Goal: Task Accomplishment & Management: Complete application form

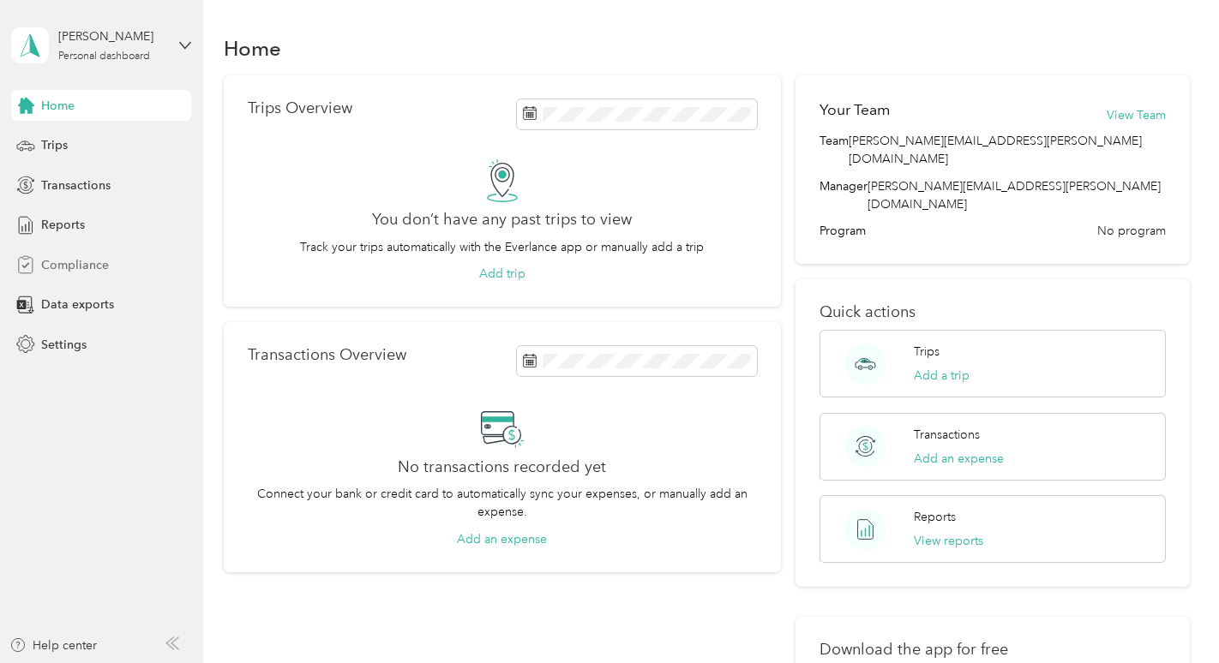
click at [95, 261] on span "Compliance" at bounding box center [75, 265] width 68 height 18
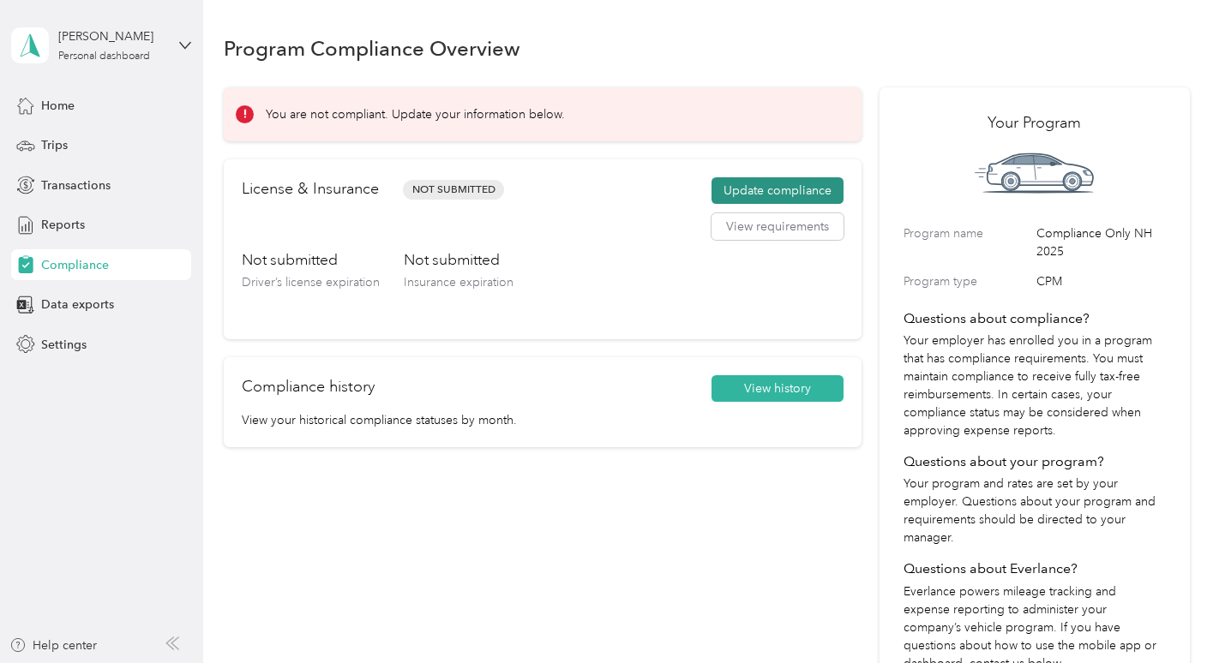
click at [790, 177] on button "Update compliance" at bounding box center [777, 190] width 132 height 27
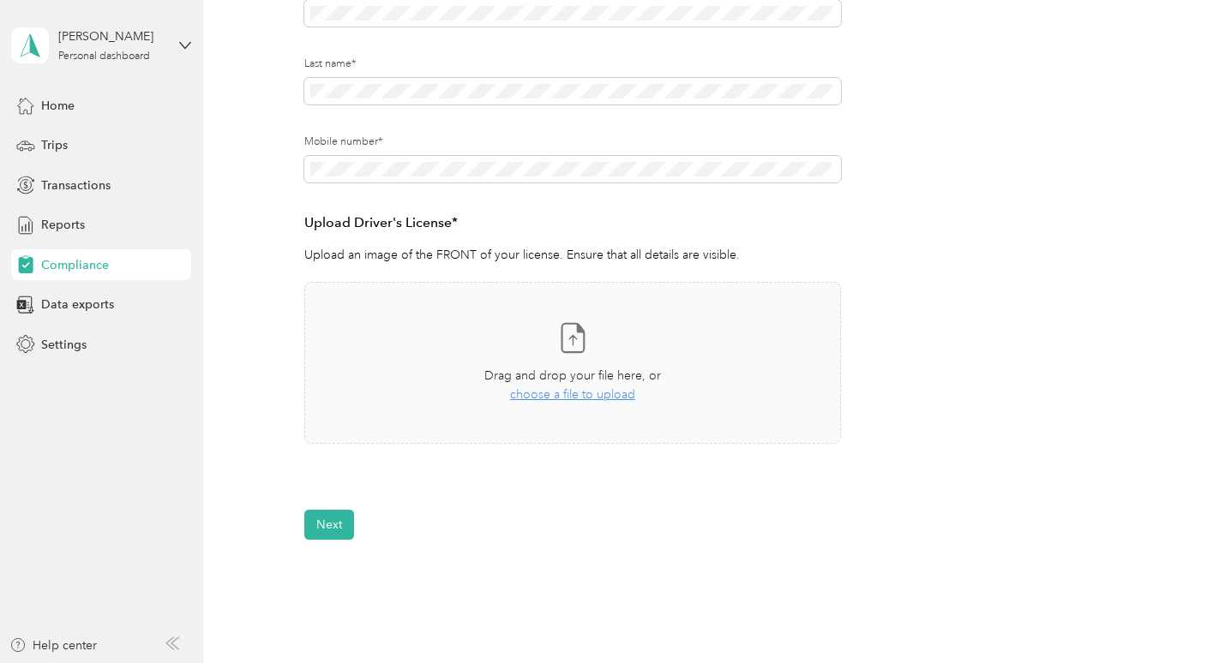
scroll to position [285, 0]
click at [563, 393] on span "choose a file to upload" at bounding box center [572, 393] width 125 height 15
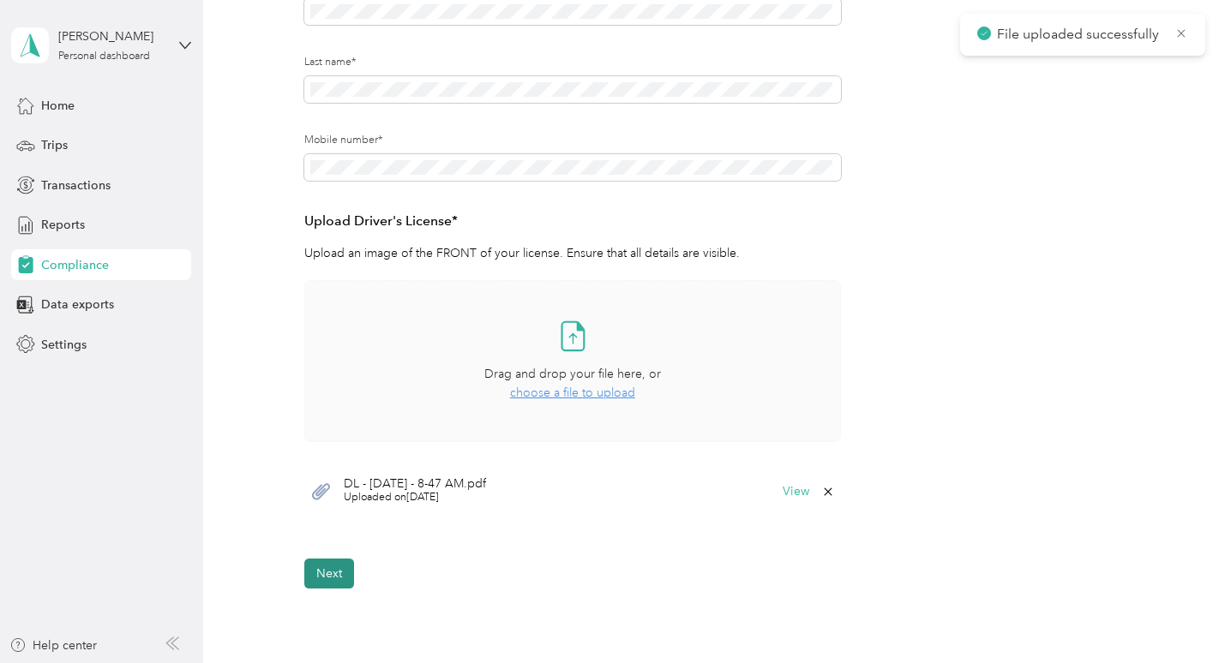
click at [333, 563] on button "Next" at bounding box center [329, 574] width 50 height 30
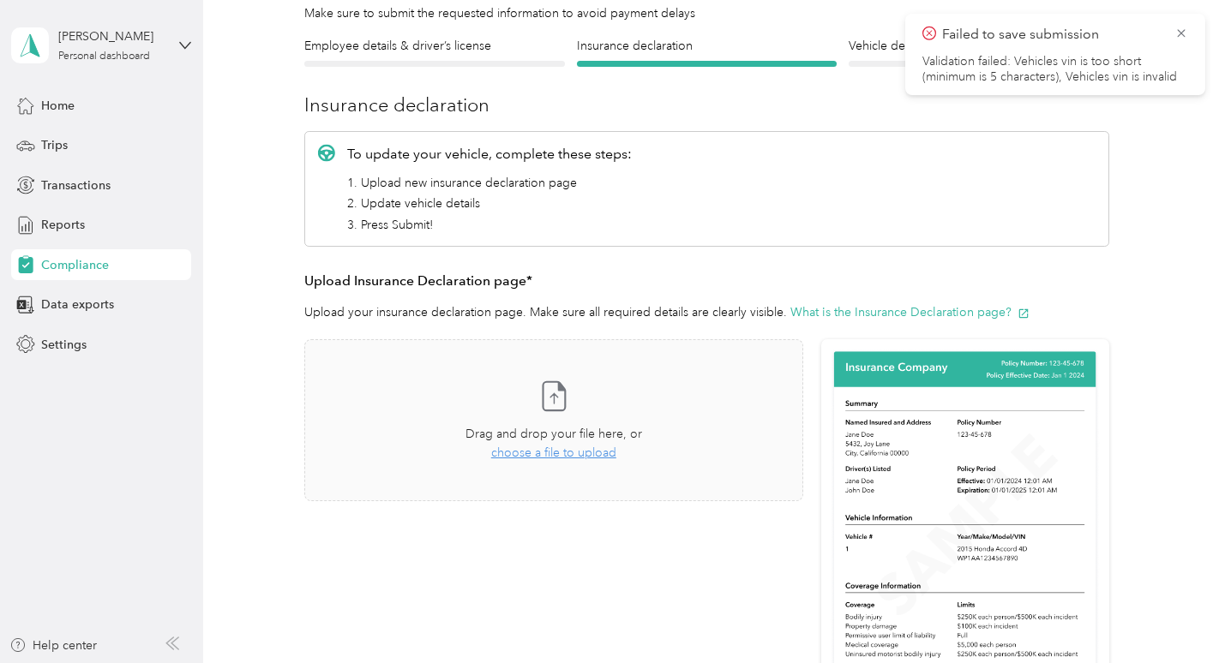
scroll to position [213, 0]
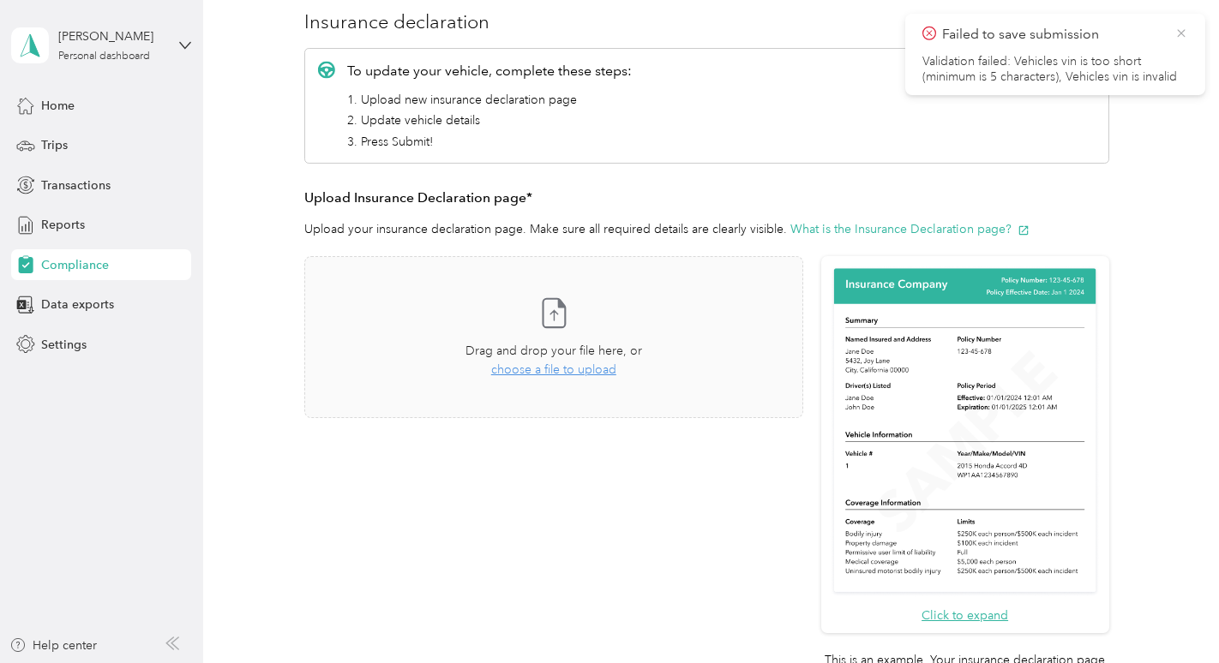
click at [1178, 27] on icon at bounding box center [1181, 33] width 14 height 15
click at [1202, 417] on div "Back Home Compliance overview Compliance submission Compliance Submission N/A R…" at bounding box center [706, 353] width 1007 height 1132
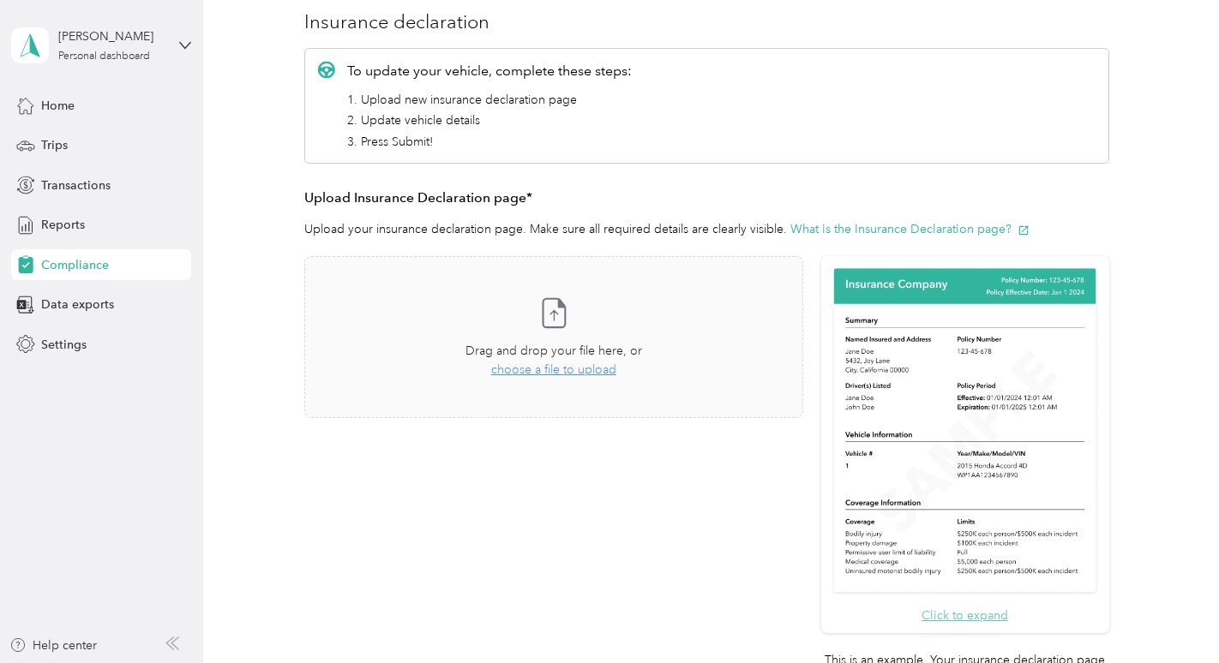
click at [971, 620] on button "Click to expand" at bounding box center [964, 616] width 87 height 18
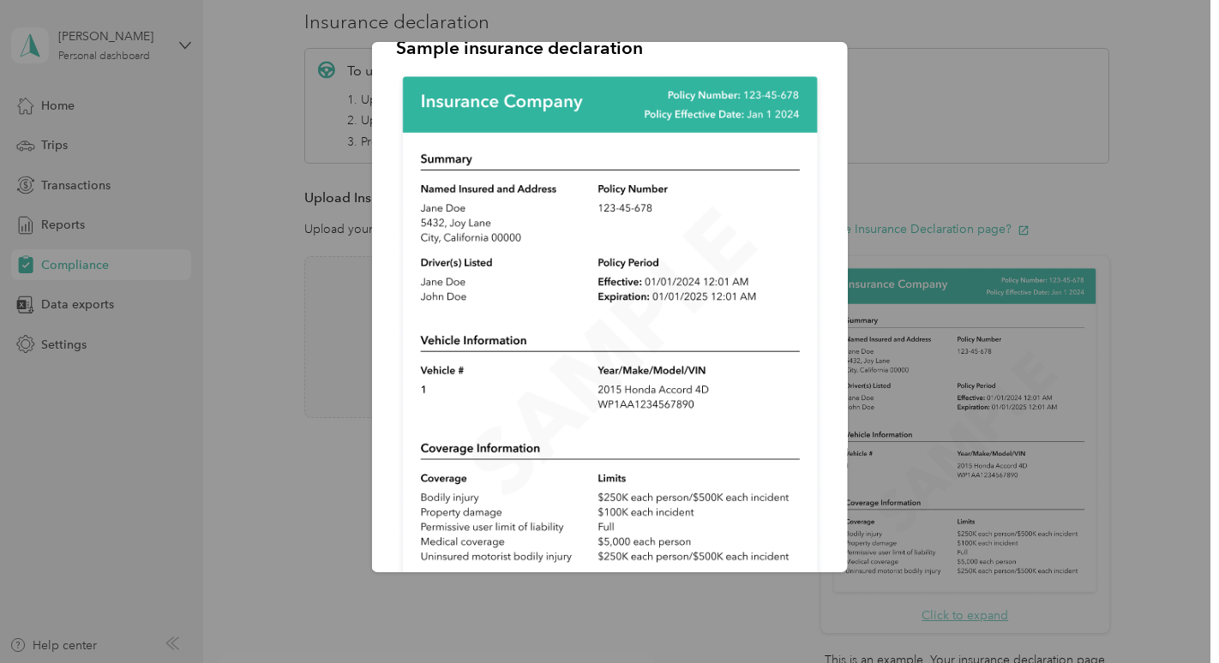
scroll to position [63, 0]
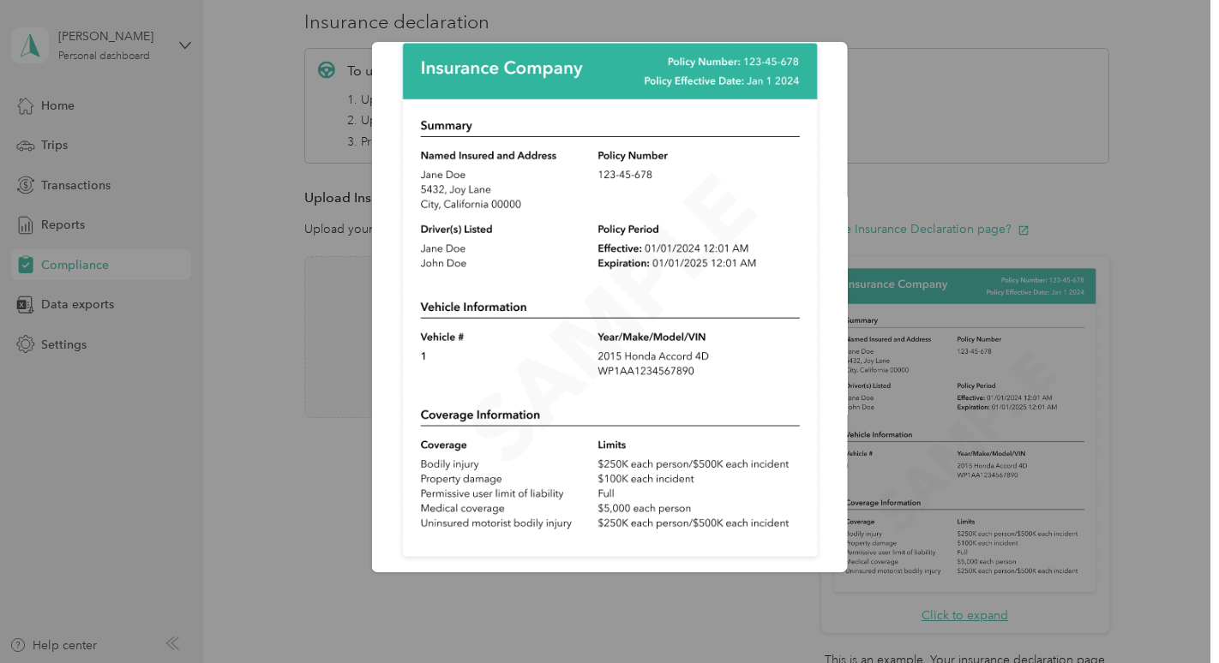
click at [298, 468] on div at bounding box center [609, 331] width 1219 height 663
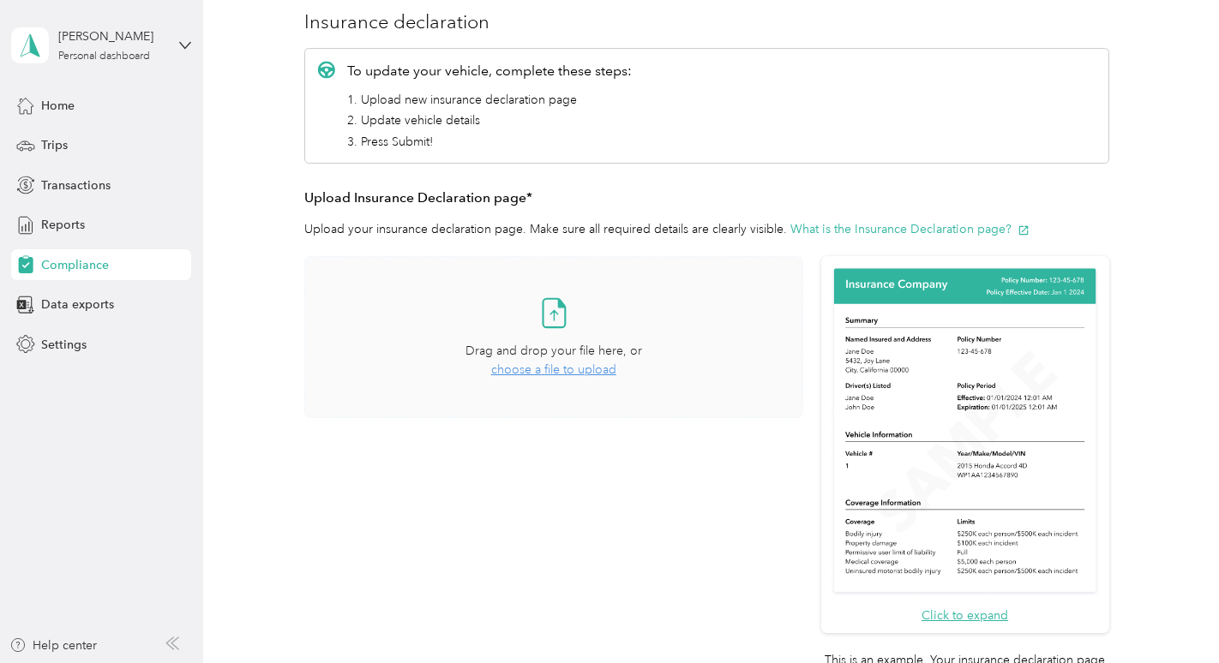
click at [526, 371] on span "choose a file to upload" at bounding box center [553, 370] width 125 height 15
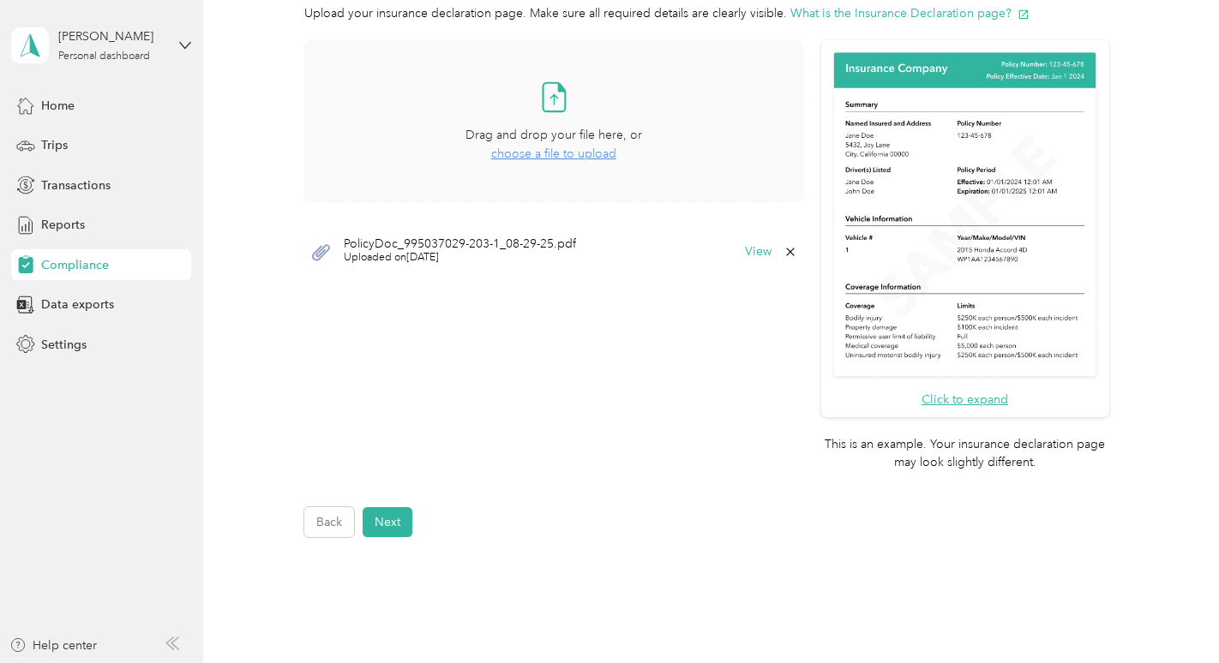
scroll to position [439, 0]
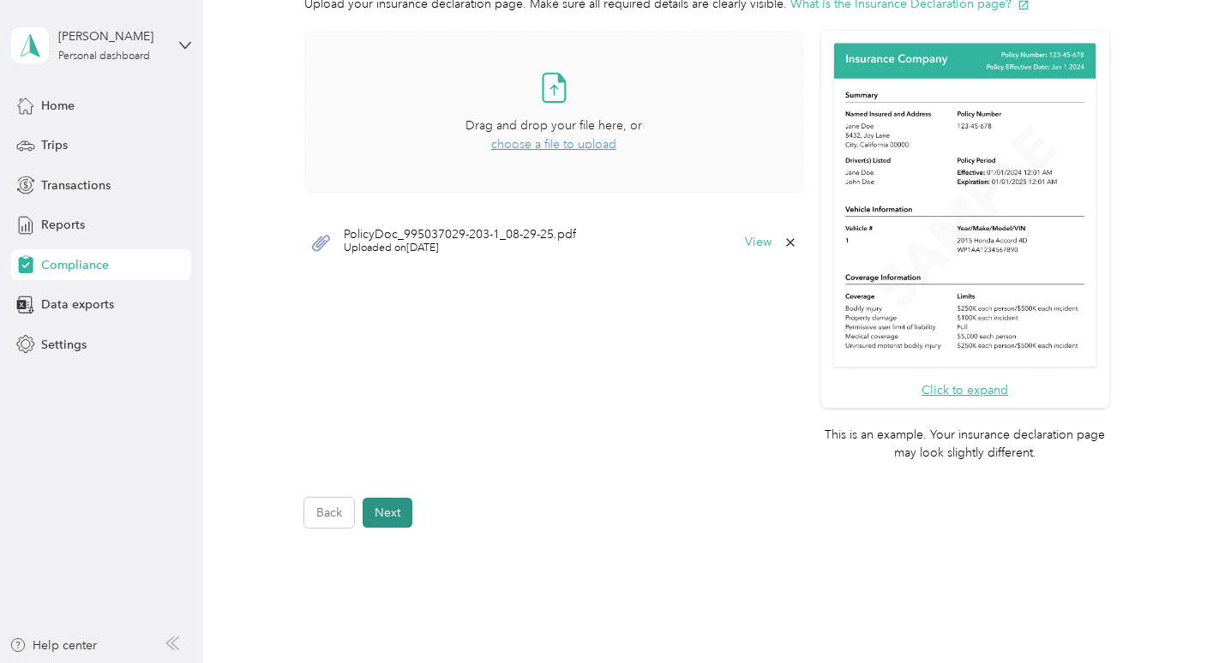
click at [400, 509] on button "Next" at bounding box center [388, 513] width 50 height 30
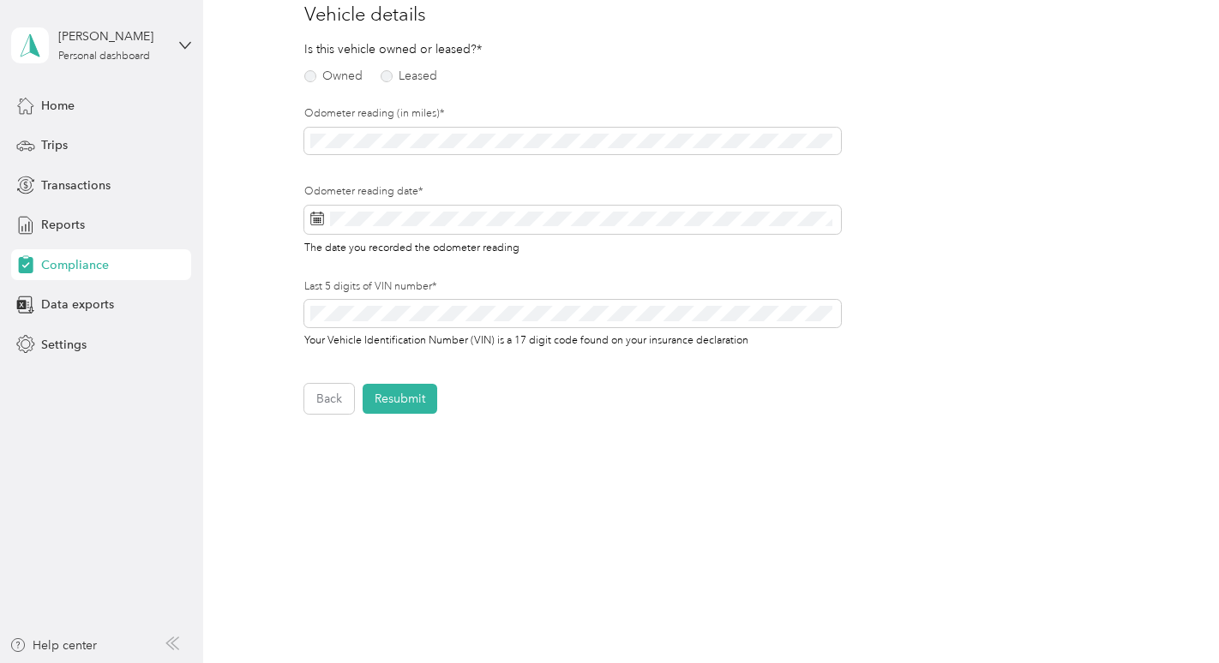
click at [400, 509] on div "Back Home Compliance overview Compliance submission Compliance Submission N/A R…" at bounding box center [706, 179] width 1007 height 800
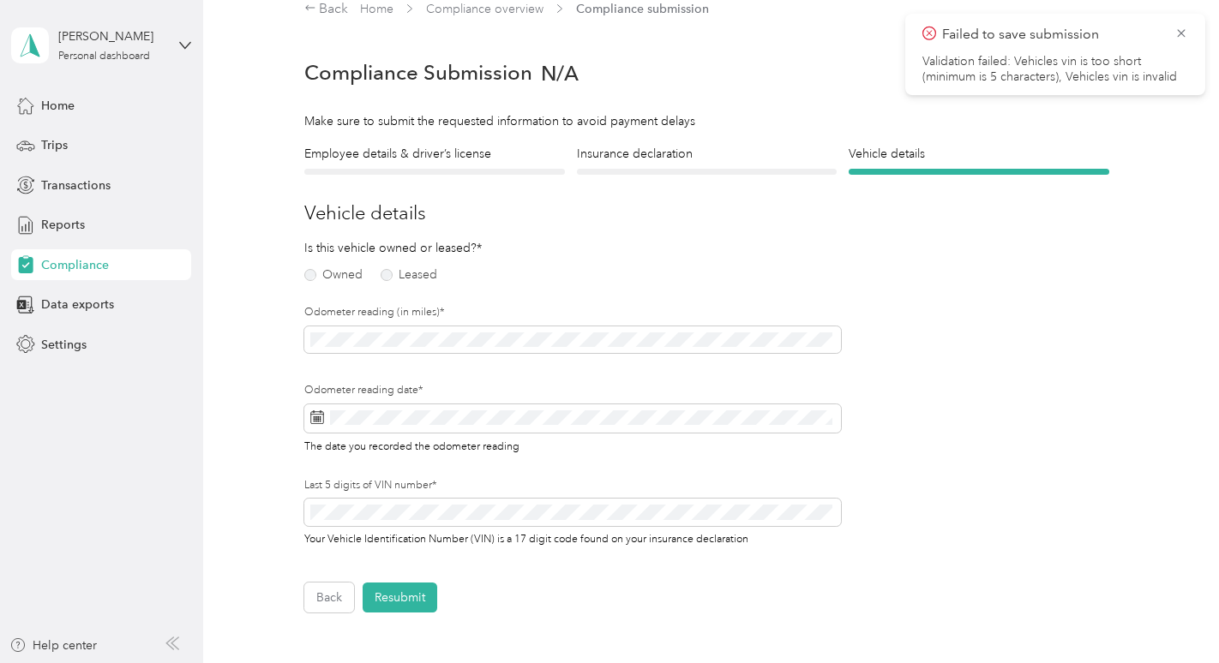
scroll to position [21, 0]
click at [309, 277] on label "Owned" at bounding box center [333, 277] width 58 height 12
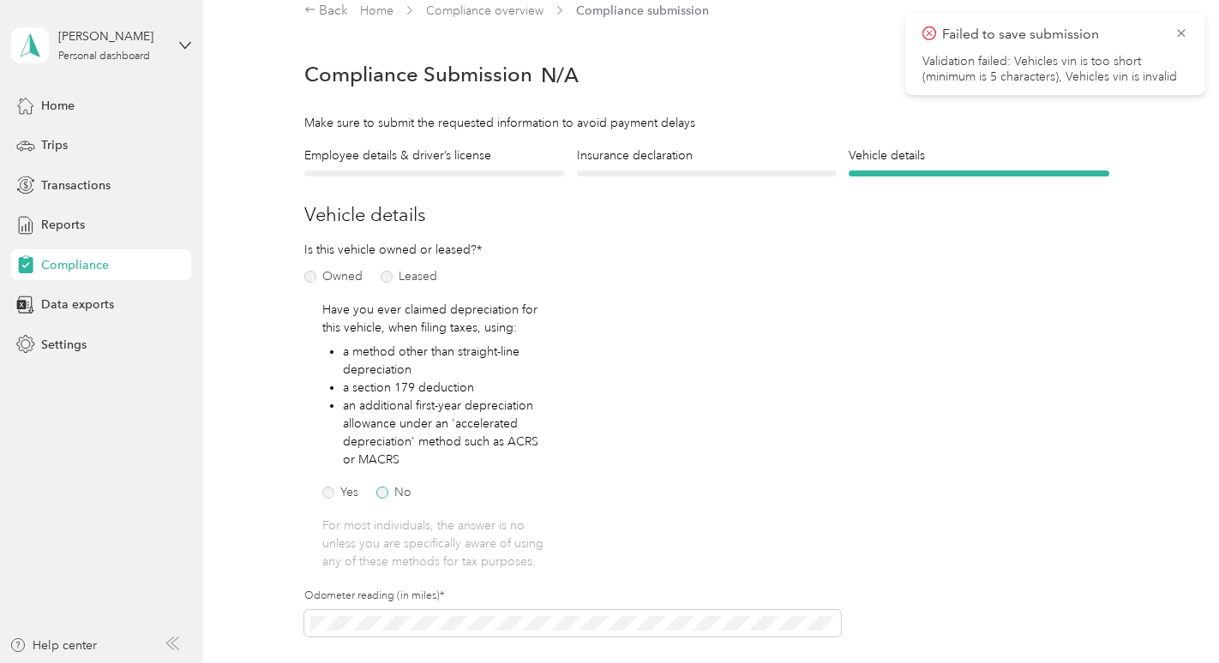
click at [380, 494] on label "No" at bounding box center [393, 493] width 35 height 12
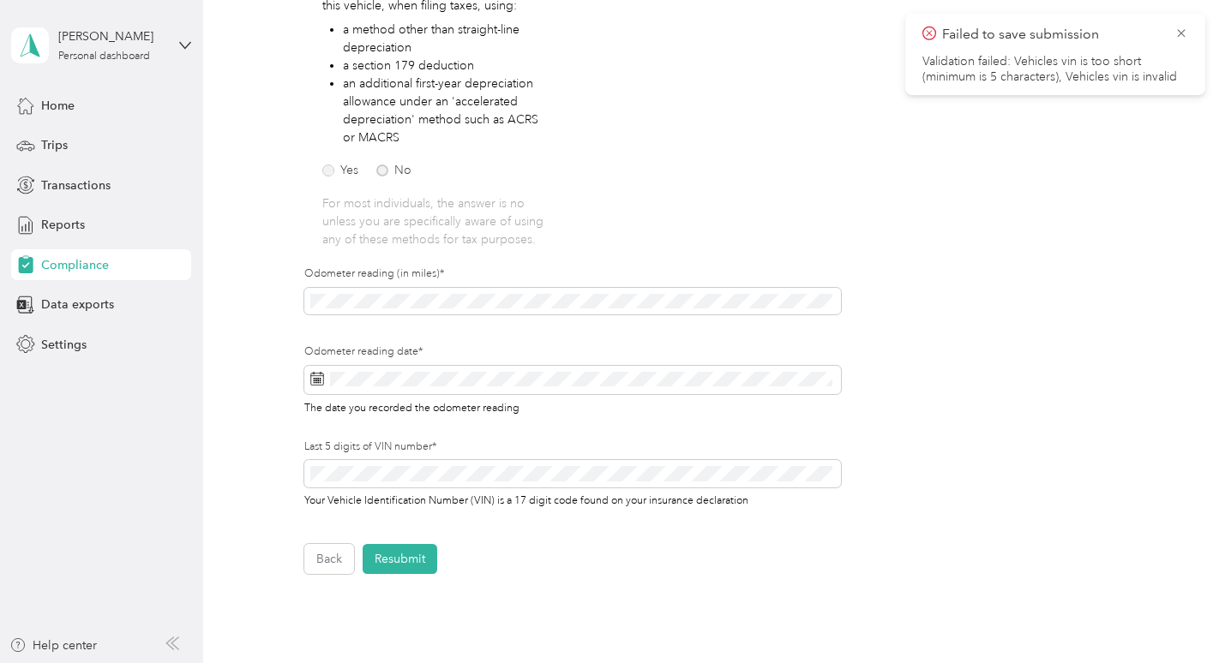
scroll to position [344, 0]
click at [344, 287] on span at bounding box center [572, 300] width 536 height 27
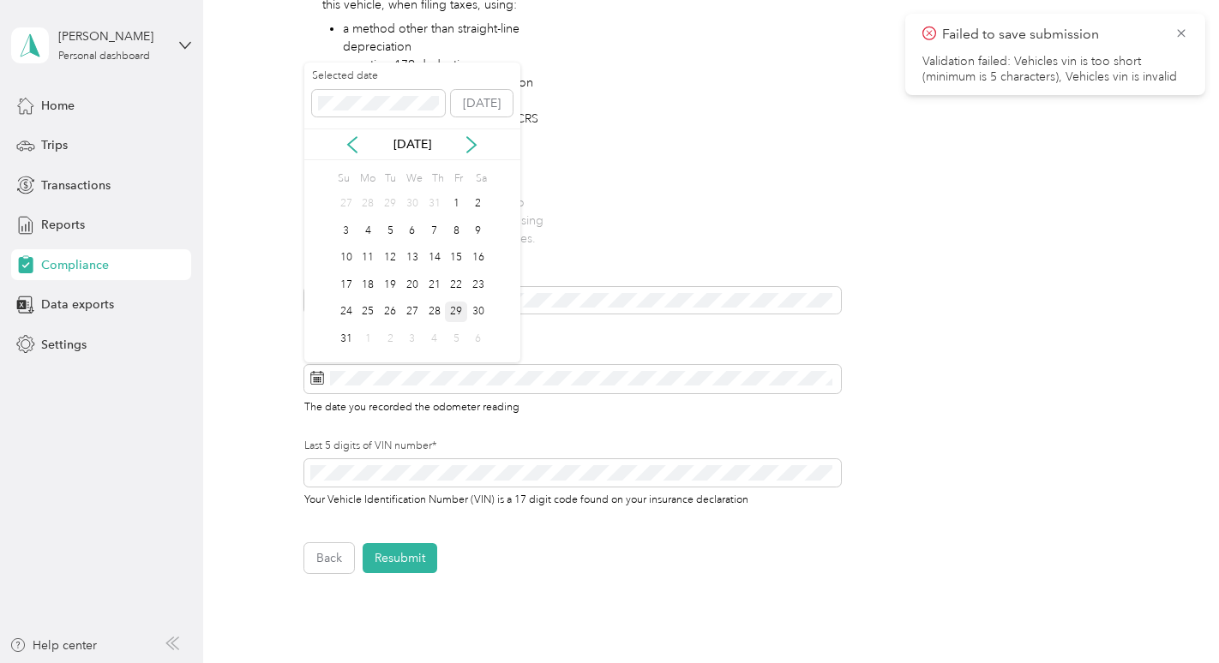
click at [459, 308] on div "29" at bounding box center [456, 312] width 22 height 21
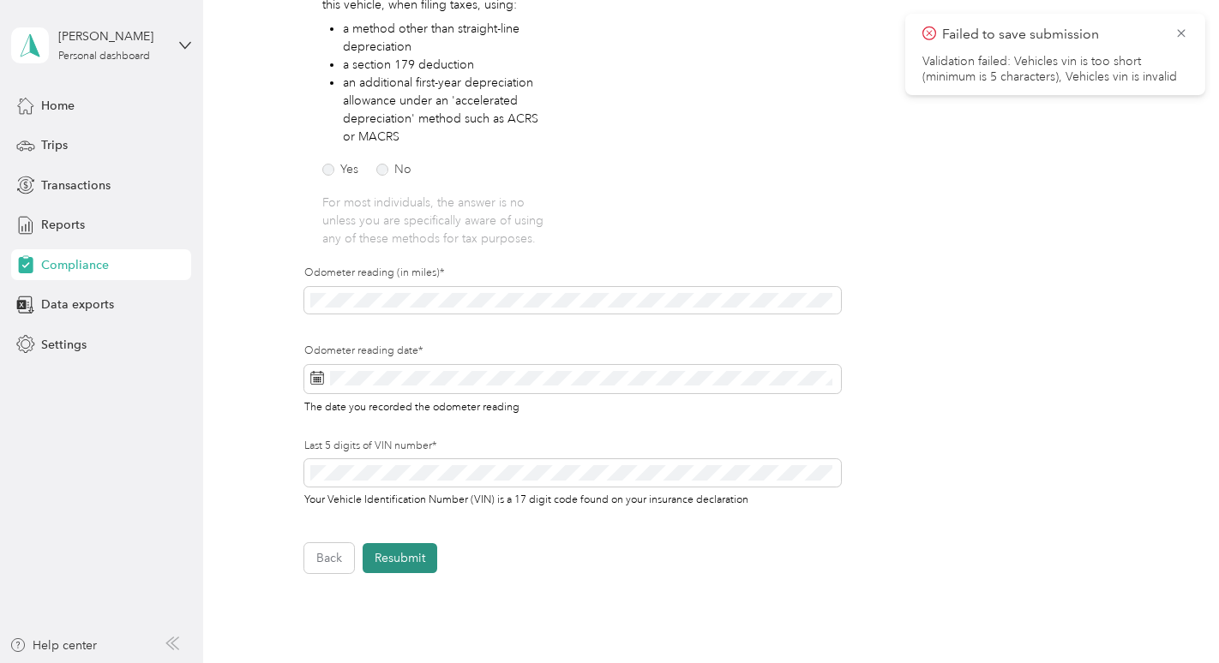
click at [412, 555] on button "Resubmit" at bounding box center [400, 558] width 75 height 30
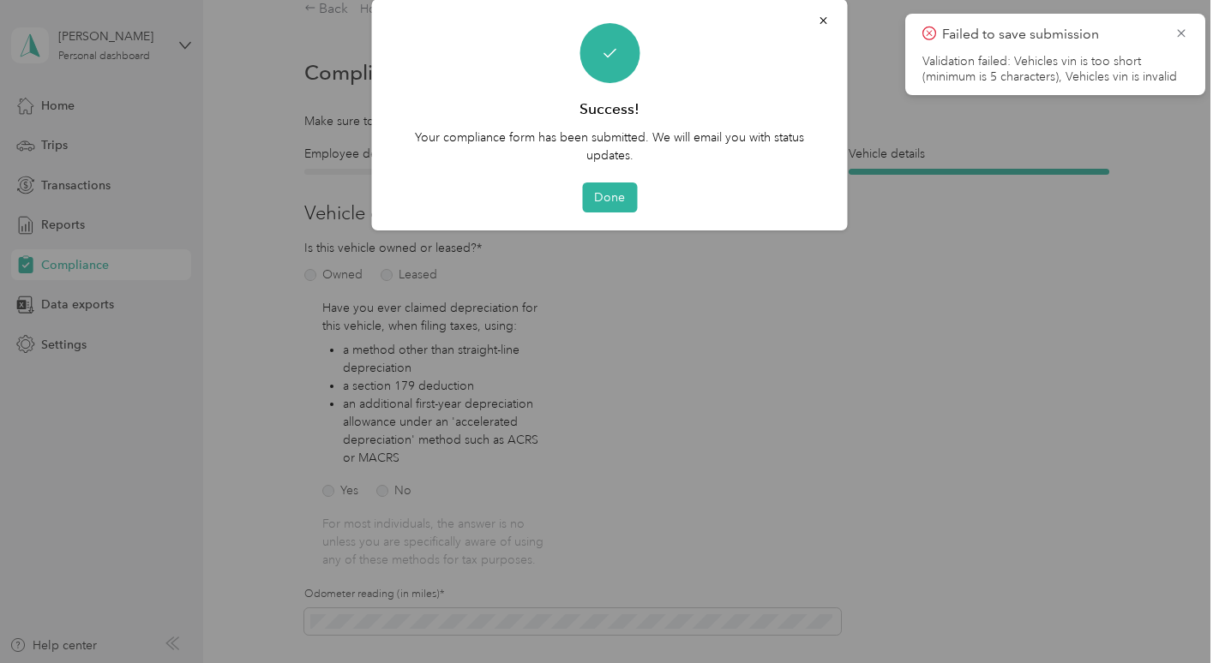
scroll to position [21, 0]
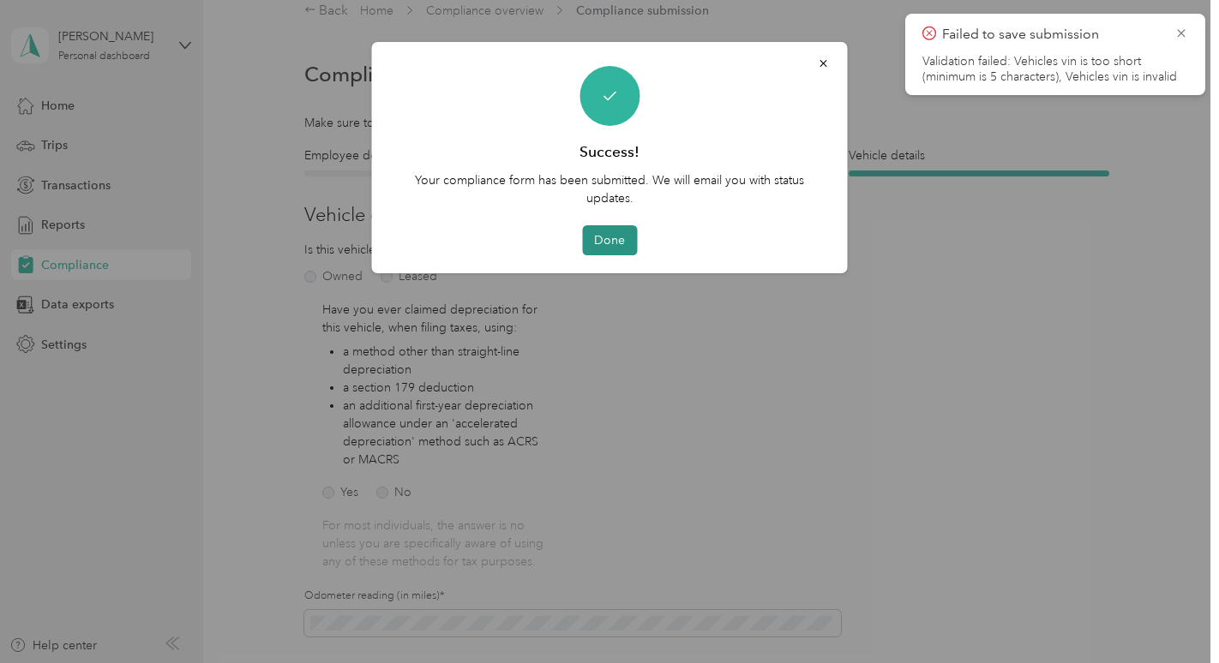
click at [607, 241] on button "Done" at bounding box center [609, 240] width 55 height 30
